Goal: Find specific page/section: Find specific page/section

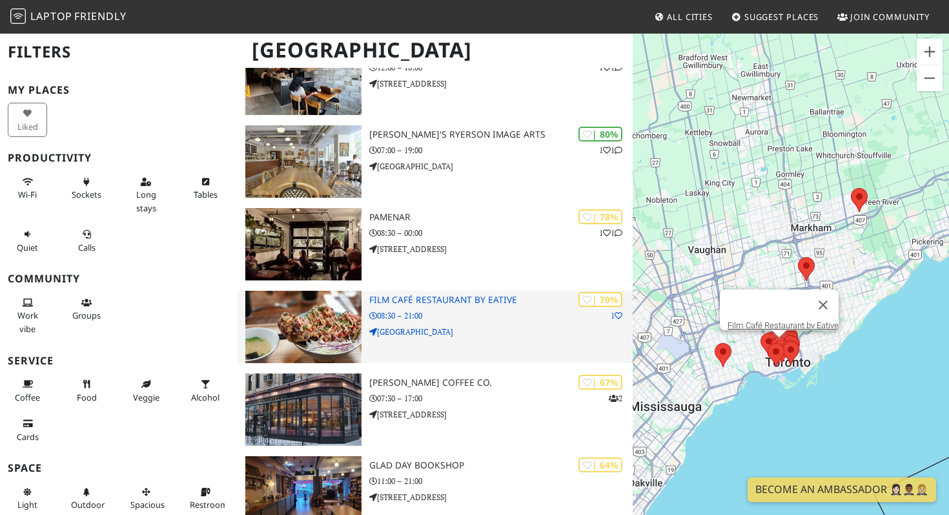
scroll to position [159, 0]
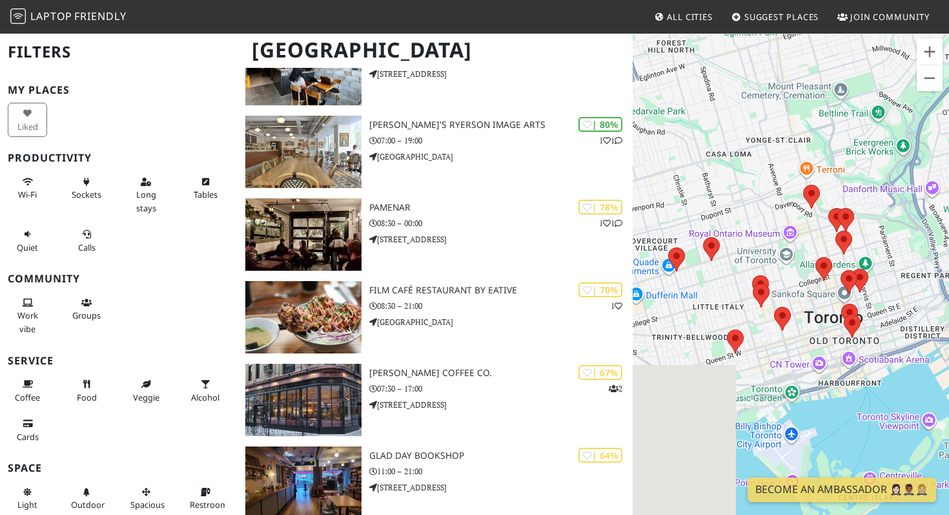
drag, startPoint x: 701, startPoint y: 274, endPoint x: 937, endPoint y: 292, distance: 237.0
click at [937, 292] on div "To navigate, press the arrow keys." at bounding box center [791, 289] width 316 height 515
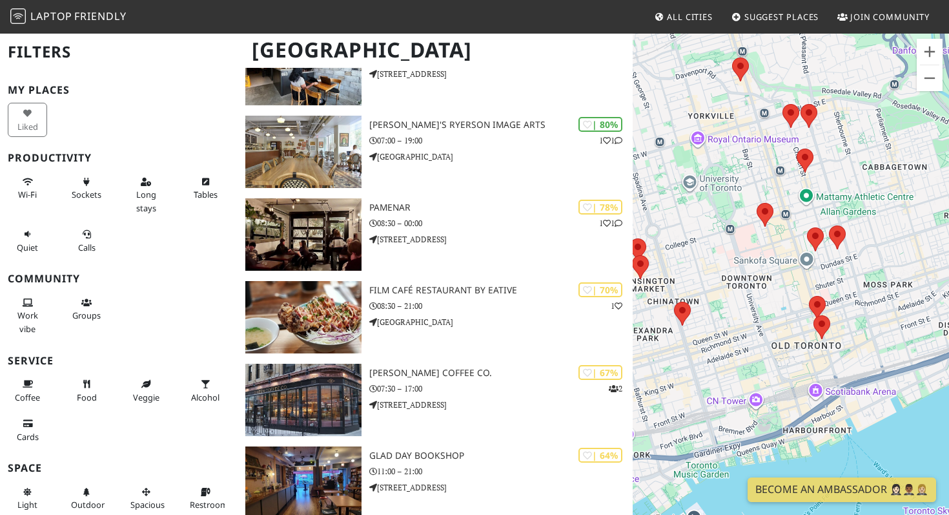
drag, startPoint x: 706, startPoint y: 380, endPoint x: 748, endPoint y: 280, distance: 108.3
click at [748, 280] on div "To navigate, press the arrow keys." at bounding box center [791, 289] width 316 height 515
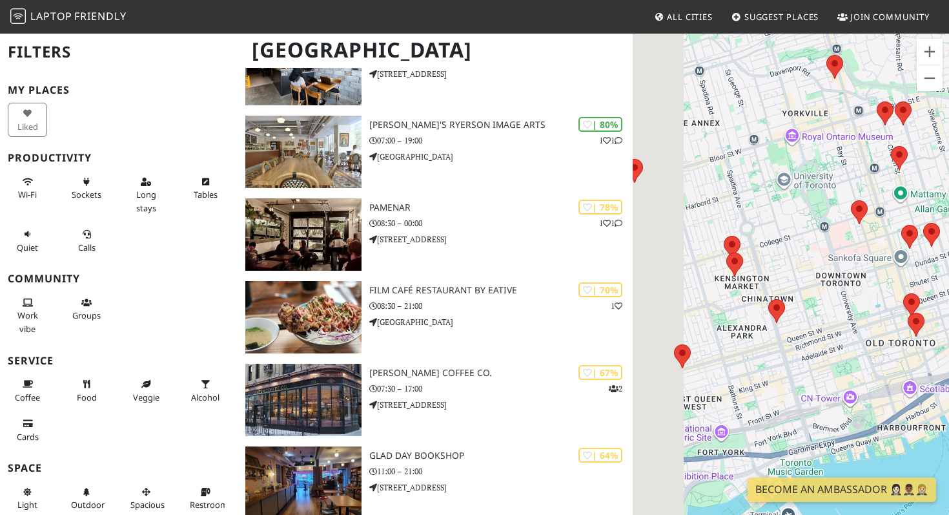
drag, startPoint x: 711, startPoint y: 323, endPoint x: 815, endPoint y: 324, distance: 104.6
click at [815, 324] on div "To navigate, press the arrow keys." at bounding box center [791, 289] width 316 height 515
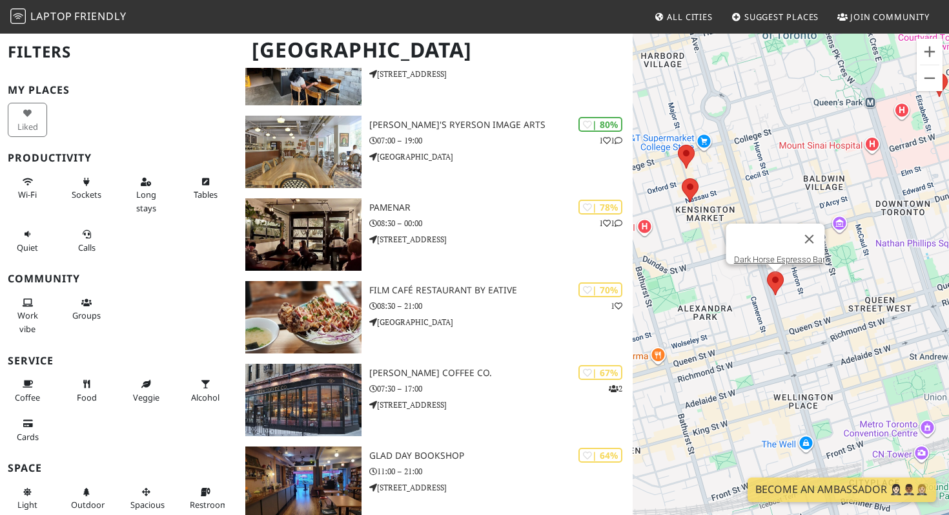
click at [767, 271] on area at bounding box center [767, 271] width 0 height 0
click at [768, 254] on link "Dark Horse Espresso Bar" at bounding box center [779, 259] width 91 height 10
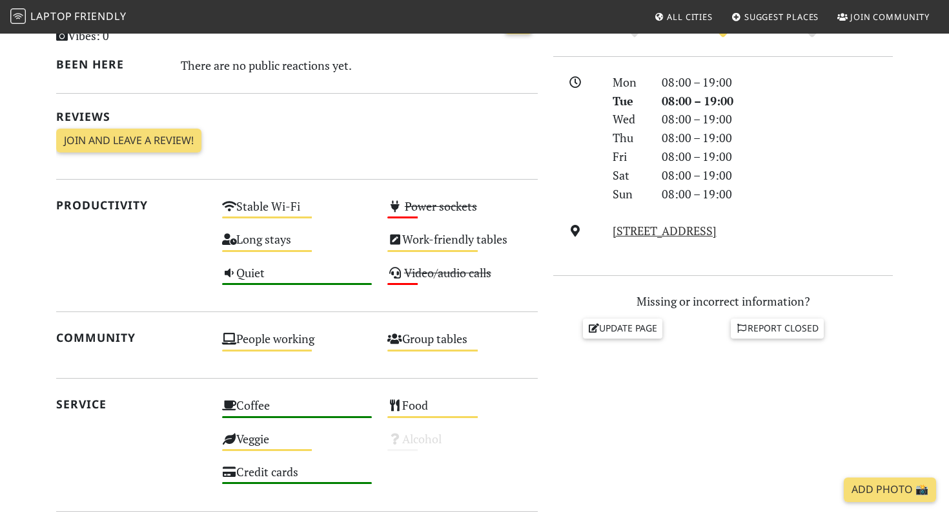
scroll to position [339, 0]
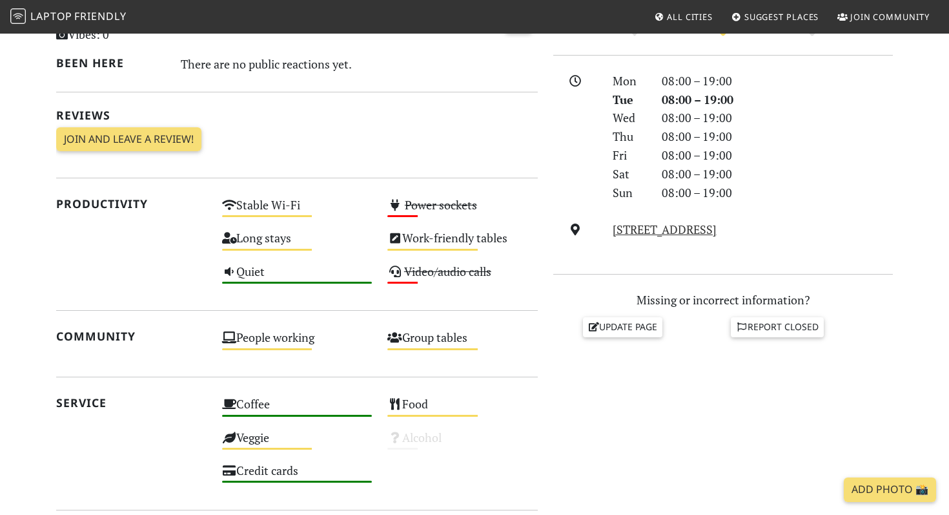
click at [810, 222] on div "215 Spadina Ave, M5T 2C7, Toronto" at bounding box center [753, 229] width 296 height 19
drag, startPoint x: 809, startPoint y: 234, endPoint x: 608, endPoint y: 234, distance: 201.4
click at [608, 234] on div "215 Spadina Ave, M5T 2C7, Toronto" at bounding box center [753, 229] width 296 height 19
copy link "215 Spadina Ave, M5T 2C7, Toronto"
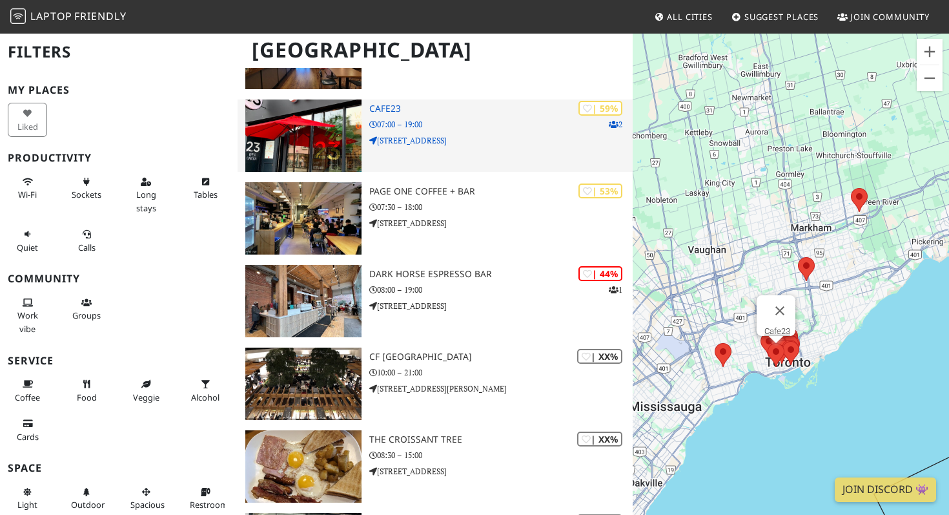
scroll to position [589, 0]
